Goal: Information Seeking & Learning: Understand process/instructions

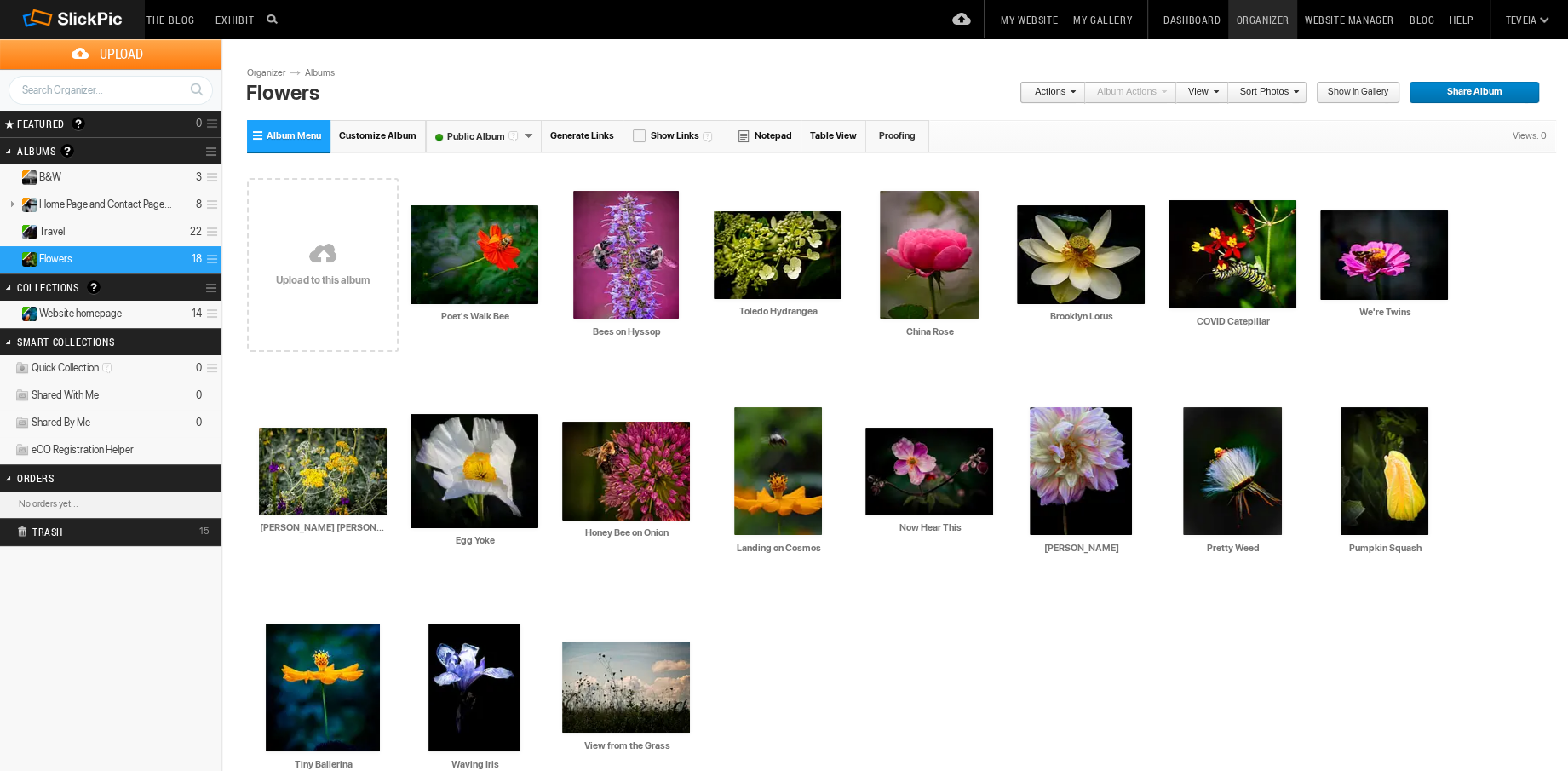
click at [1256, 21] on link "Organizer" at bounding box center [1262, 20] width 68 height 39
click at [1323, 20] on link "Website Manager" at bounding box center [1349, 20] width 105 height 39
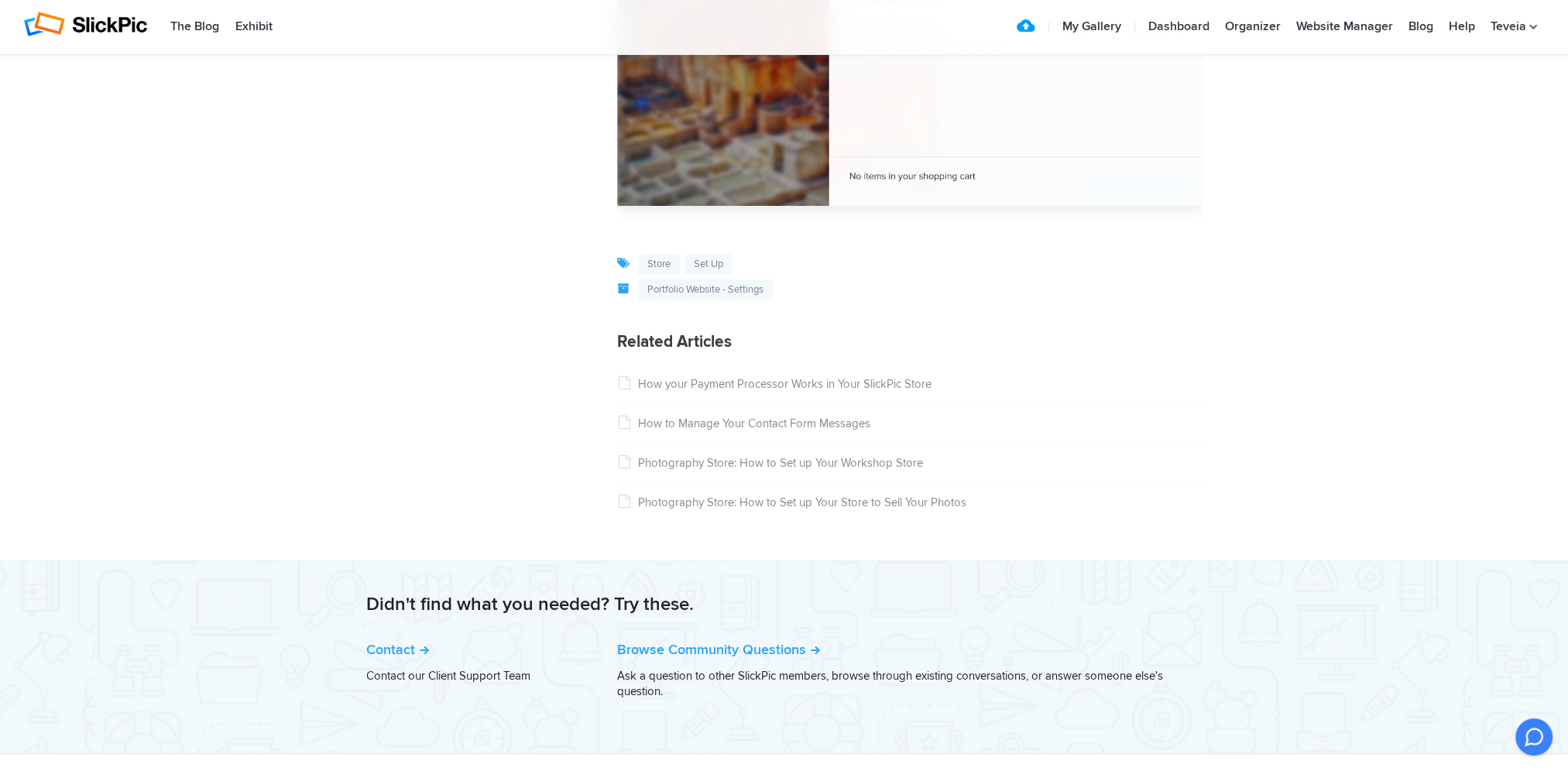
scroll to position [7199, 0]
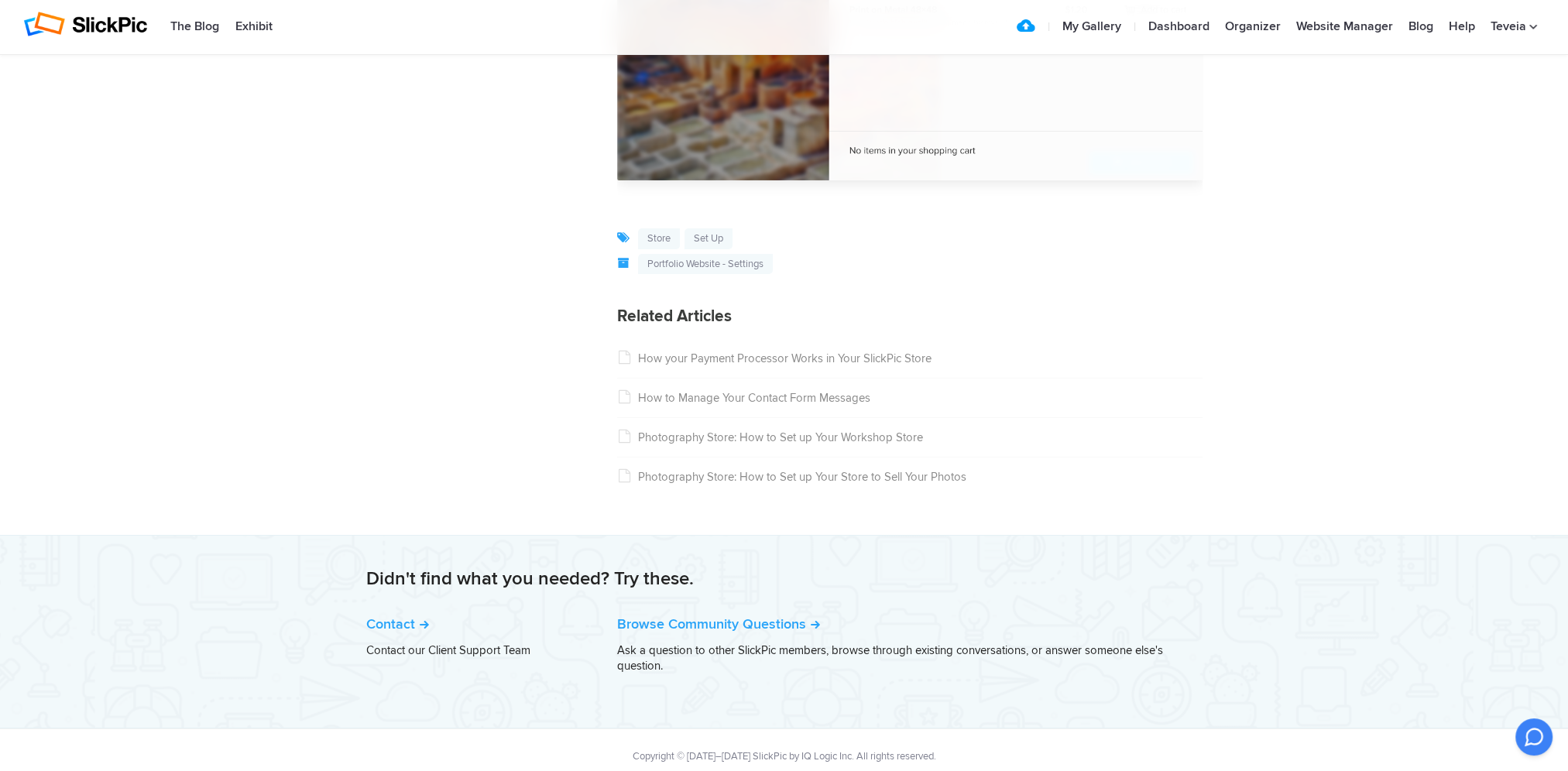
click at [856, 365] on link "How your Payment Processor Works in Your SlickPic Store" at bounding box center [775, 358] width 314 height 14
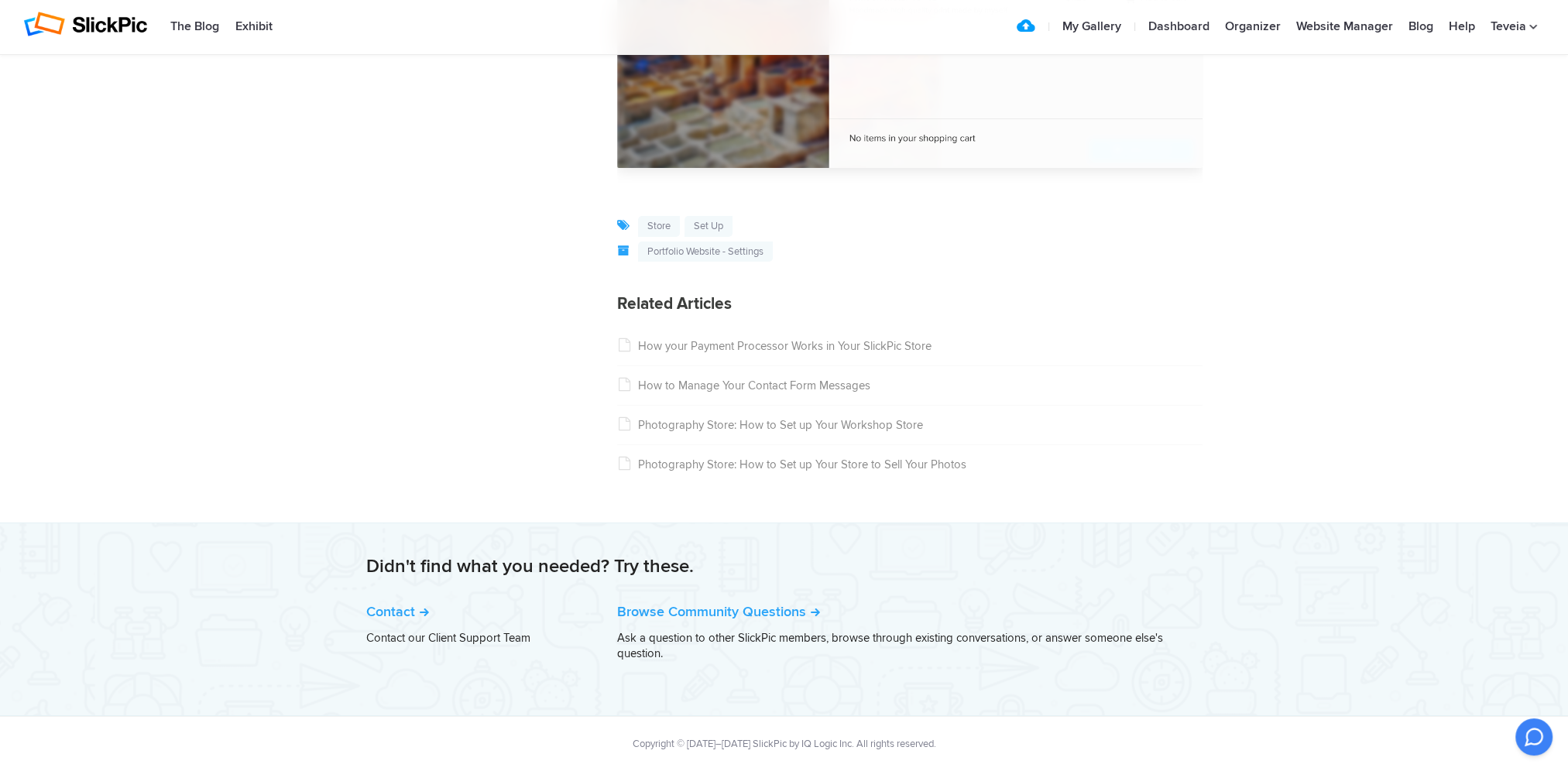
scroll to position [7217, 0]
